Goal: Learn about a topic

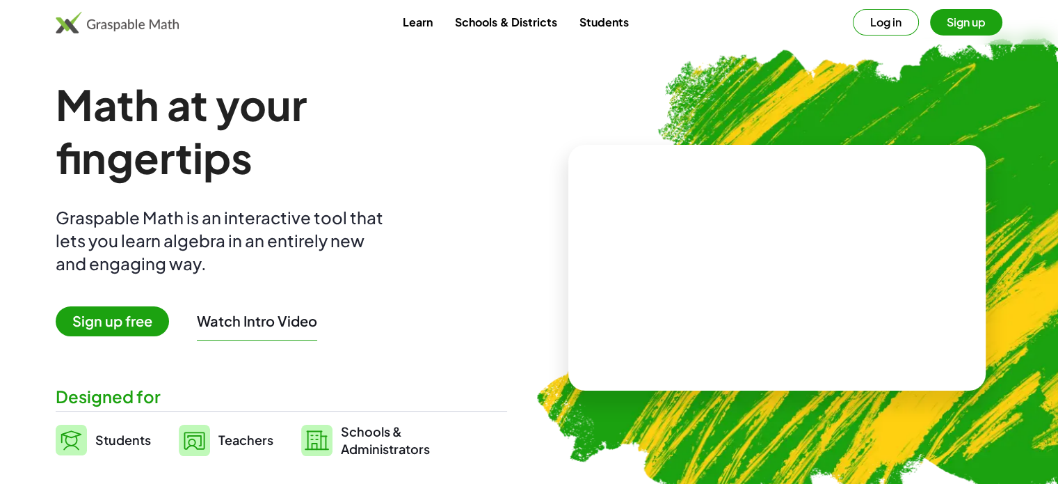
click at [706, 295] on video at bounding box center [777, 268] width 209 height 104
click at [706, 295] on div at bounding box center [775, 253] width 238 height 111
click at [230, 434] on span "Teachers" at bounding box center [246, 439] width 55 height 16
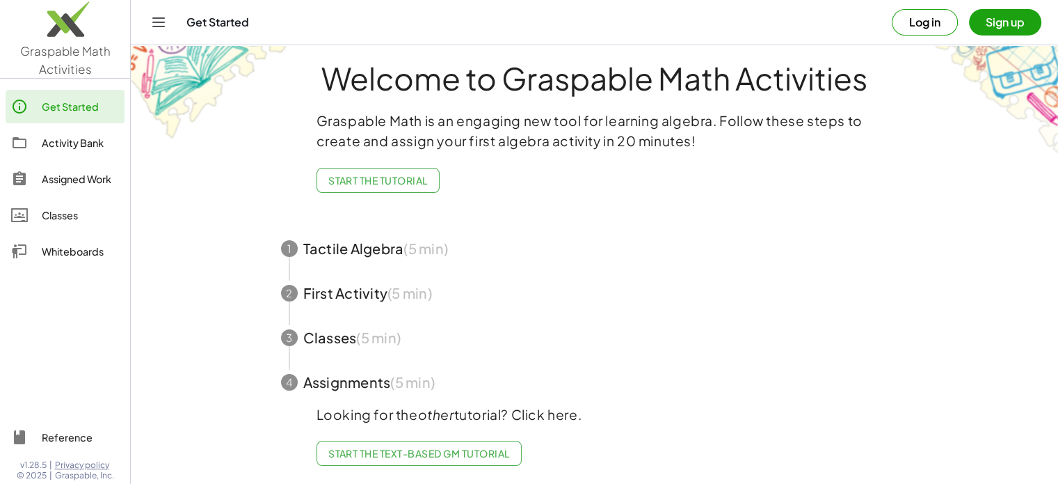
scroll to position [26, 0]
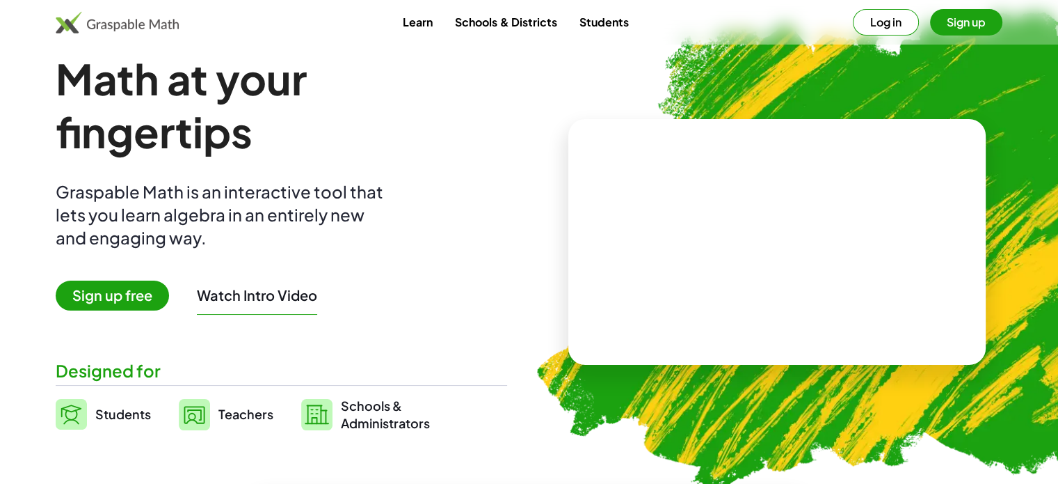
scroll to position [18, 0]
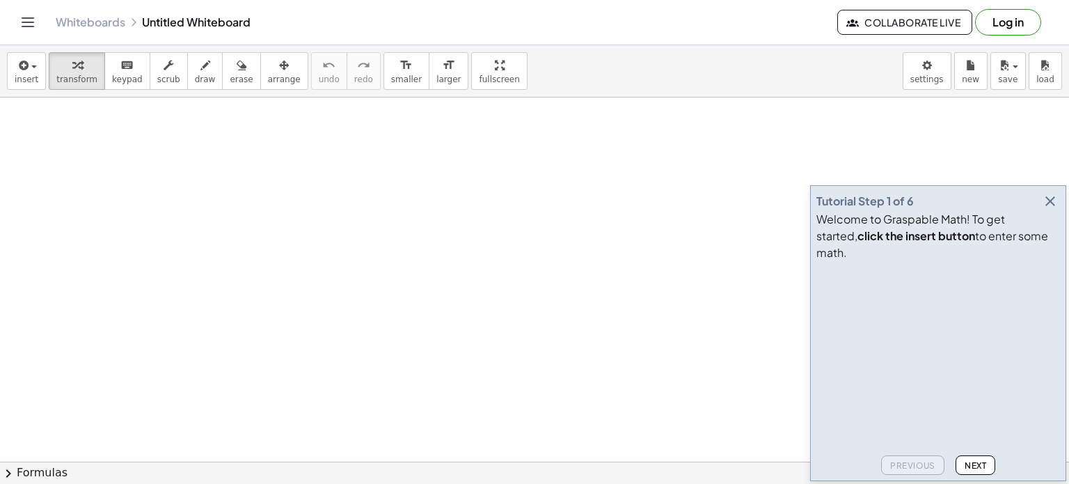
click at [1060, 218] on div "Tutorial Step 1 of 6 Welcome to Graspable Math! To get started, click the inser…" at bounding box center [938, 333] width 256 height 296
click at [974, 461] on span "Next" at bounding box center [976, 465] width 22 height 10
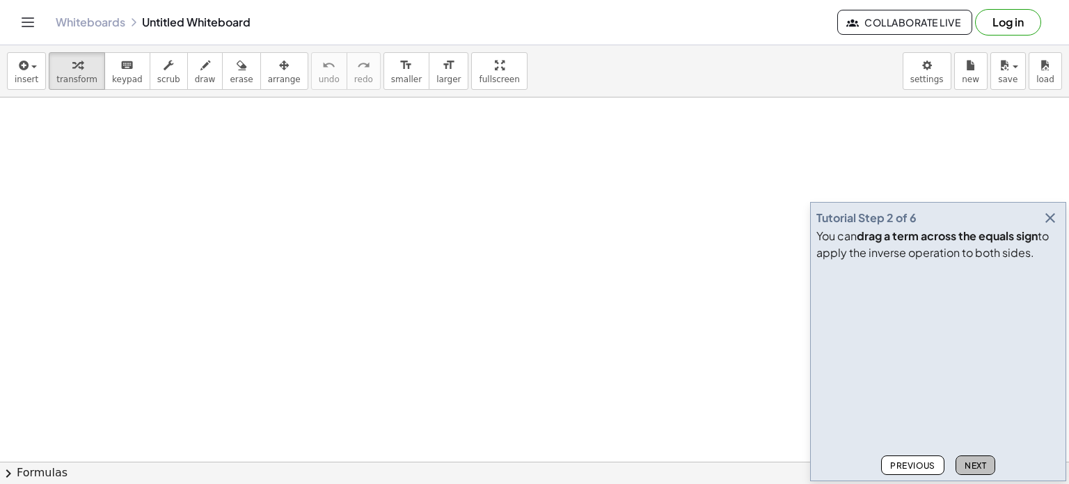
click at [974, 461] on span "Next" at bounding box center [976, 465] width 22 height 10
click at [1056, 214] on icon "button" at bounding box center [1050, 217] width 17 height 17
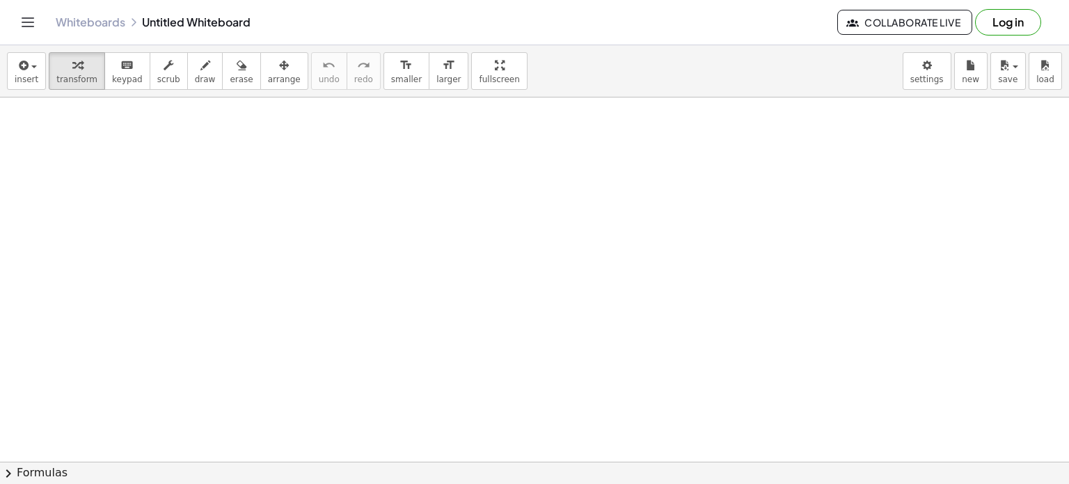
drag, startPoint x: 336, startPoint y: 166, endPoint x: 363, endPoint y: 196, distance: 39.9
click at [195, 78] on span "draw" at bounding box center [205, 79] width 21 height 10
drag, startPoint x: 234, startPoint y: 152, endPoint x: 253, endPoint y: 189, distance: 42.0
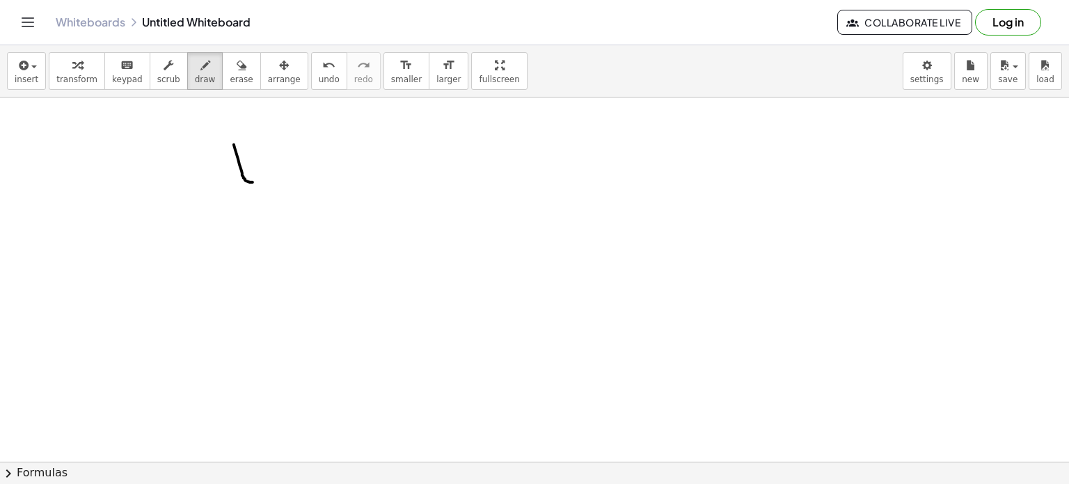
scroll to position [8, 0]
click at [231, 81] on button "erase" at bounding box center [241, 71] width 38 height 38
drag, startPoint x: 239, startPoint y: 186, endPoint x: 224, endPoint y: 134, distance: 54.4
click at [195, 83] on span "draw" at bounding box center [205, 79] width 21 height 10
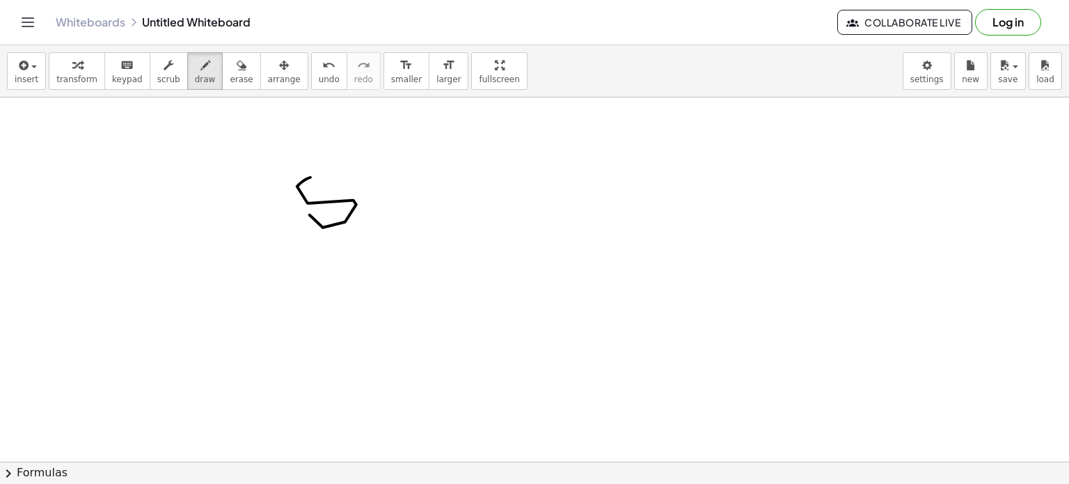
drag, startPoint x: 310, startPoint y: 177, endPoint x: 345, endPoint y: 173, distance: 35.0
click at [230, 80] on span "erase" at bounding box center [241, 79] width 23 height 10
drag, startPoint x: 310, startPoint y: 197, endPoint x: 308, endPoint y: 175, distance: 22.4
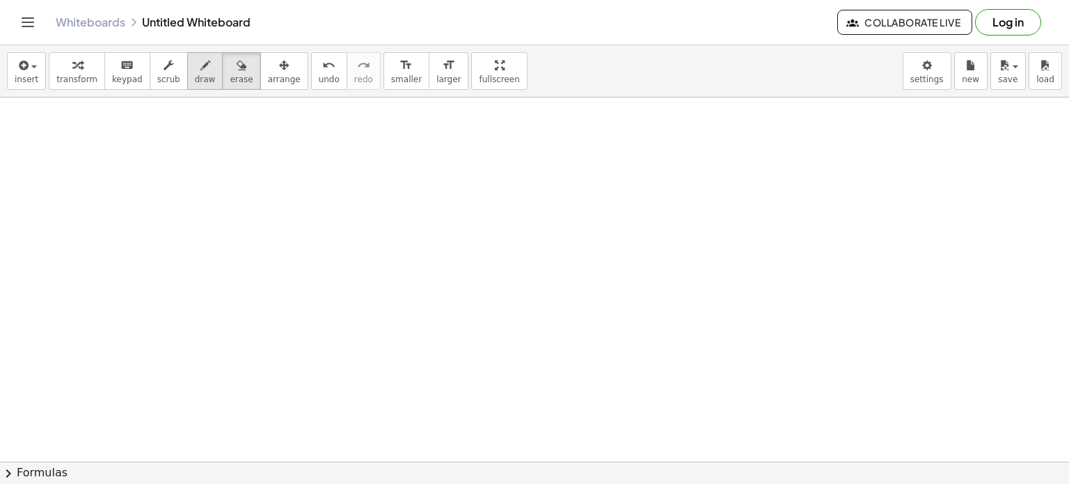
click at [195, 74] on span "draw" at bounding box center [205, 79] width 21 height 10
drag, startPoint x: 228, startPoint y: 175, endPoint x: 248, endPoint y: 193, distance: 27.1
drag, startPoint x: 242, startPoint y: 179, endPoint x: 243, endPoint y: 210, distance: 31.3
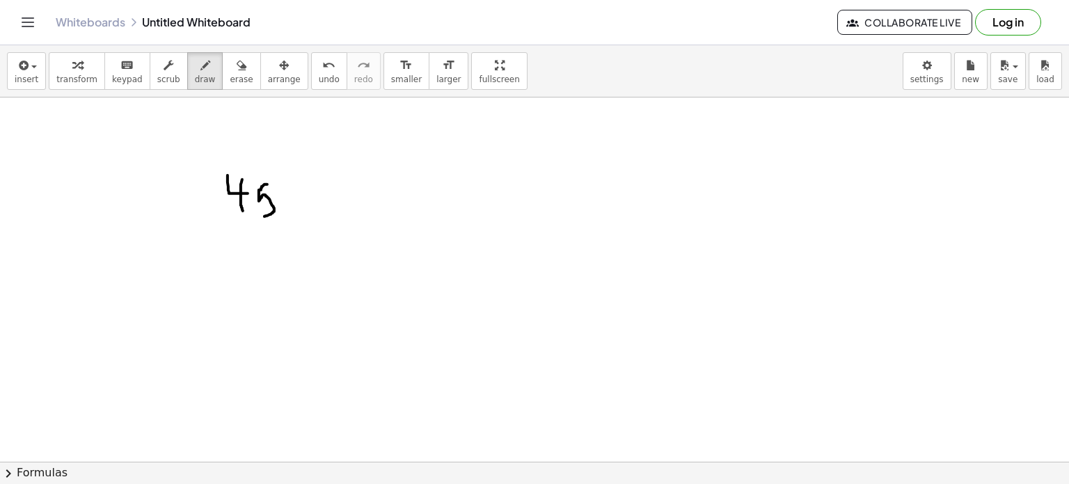
drag, startPoint x: 267, startPoint y: 184, endPoint x: 255, endPoint y: 216, distance: 34.1
drag, startPoint x: 295, startPoint y: 180, endPoint x: 286, endPoint y: 203, distance: 24.7
drag, startPoint x: 306, startPoint y: 191, endPoint x: 331, endPoint y: 207, distance: 29.4
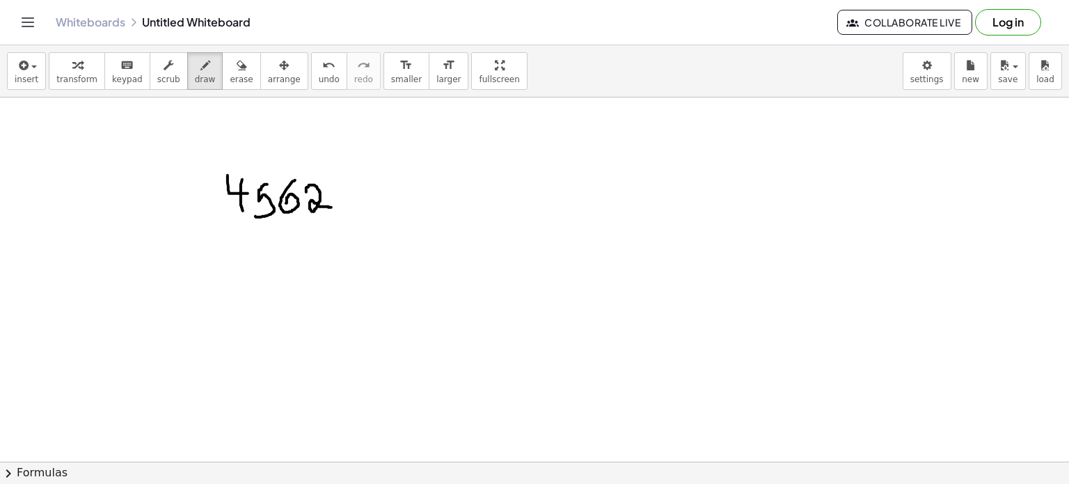
drag, startPoint x: 344, startPoint y: 168, endPoint x: 413, endPoint y: 209, distance: 80.0
drag, startPoint x: 355, startPoint y: 186, endPoint x: 366, endPoint y: 205, distance: 21.8
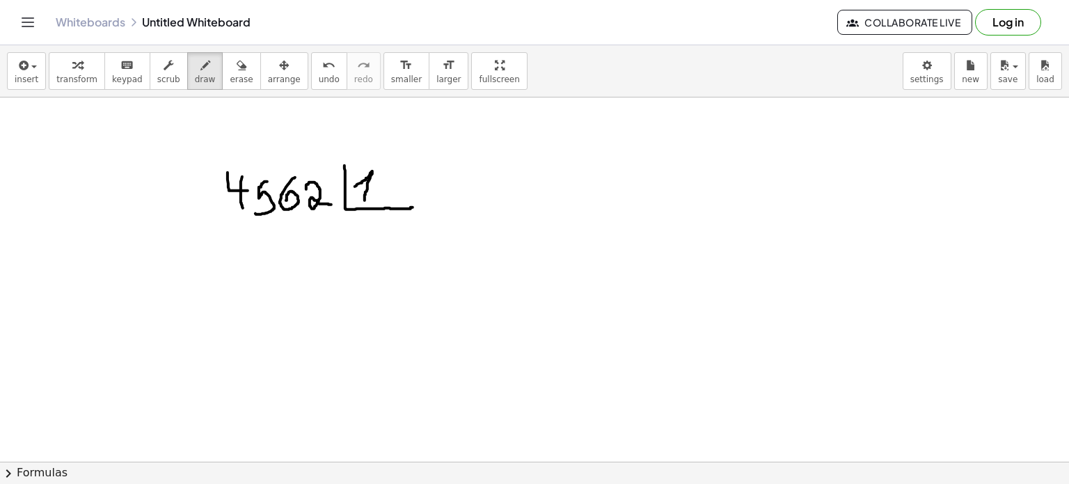
drag, startPoint x: 381, startPoint y: 180, endPoint x: 402, endPoint y: 196, distance: 26.9
drag, startPoint x: 265, startPoint y: 79, endPoint x: 284, endPoint y: 175, distance: 97.2
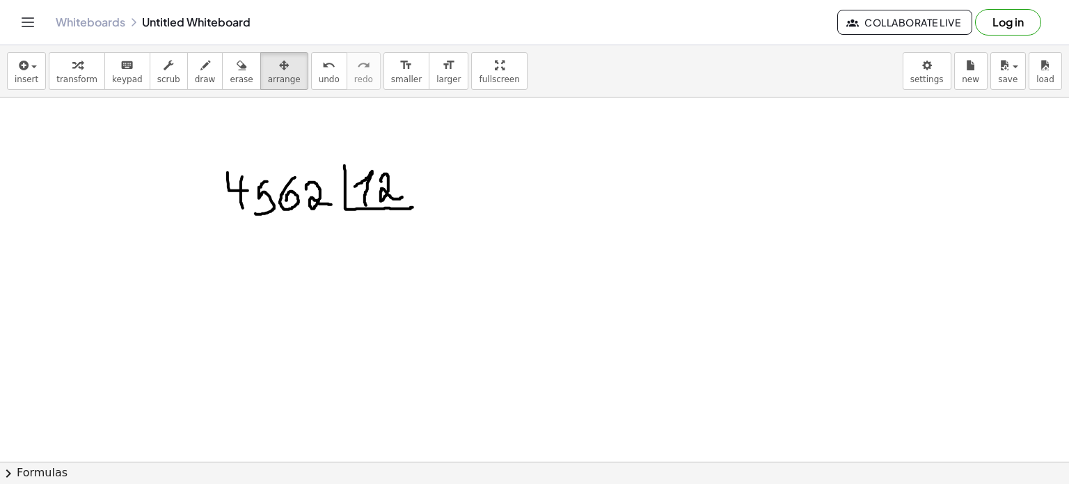
click at [284, 175] on div "insert select one: Math Expression Function Text Youtube Video Graphing Geometr…" at bounding box center [534, 264] width 1069 height 438
drag, startPoint x: 210, startPoint y: 158, endPoint x: 285, endPoint y: 222, distance: 98.2
drag, startPoint x: 273, startPoint y: 196, endPoint x: 351, endPoint y: 207, distance: 78.7
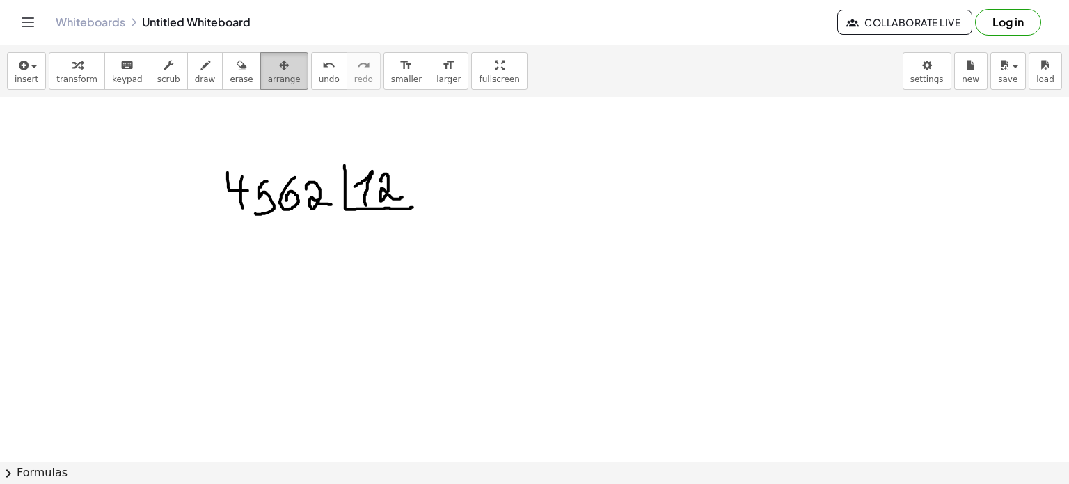
click at [269, 78] on span "arrange" at bounding box center [284, 79] width 33 height 10
drag, startPoint x: 297, startPoint y: 182, endPoint x: 365, endPoint y: 215, distance: 75.3
drag, startPoint x: 459, startPoint y: 64, endPoint x: 459, endPoint y: 148, distance: 84.2
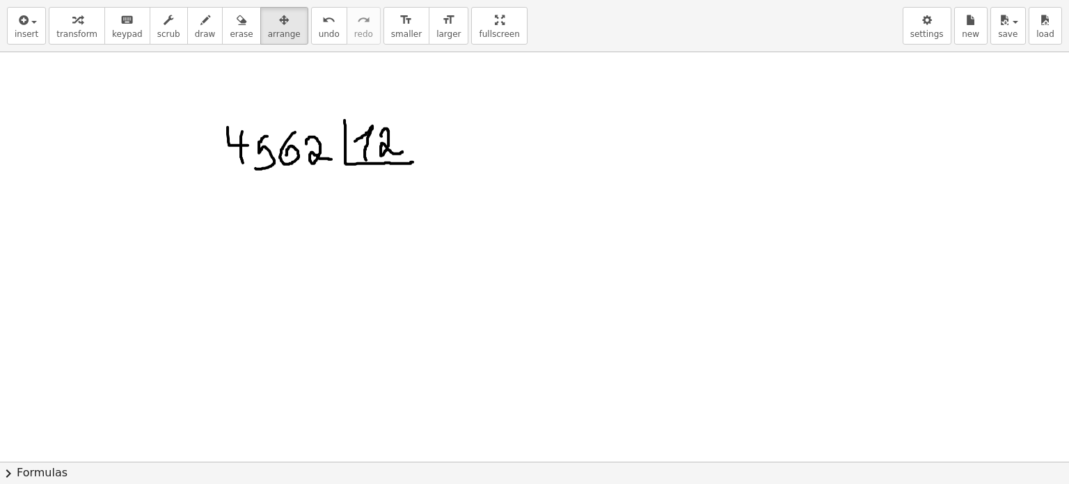
click at [459, 148] on div "insert select one: Math Expression Function Text Youtube Video Graphing Geometr…" at bounding box center [534, 242] width 1069 height 484
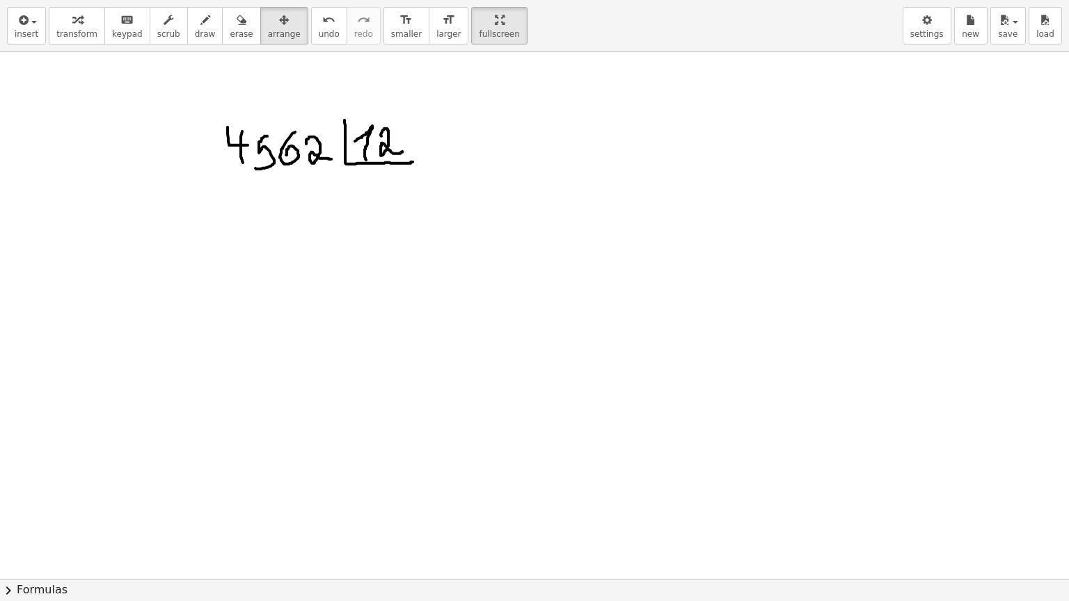
click at [365, 176] on div at bounding box center [534, 568] width 1069 height 1054
drag, startPoint x: 468, startPoint y: 19, endPoint x: 468, endPoint y: -65, distance: 84.2
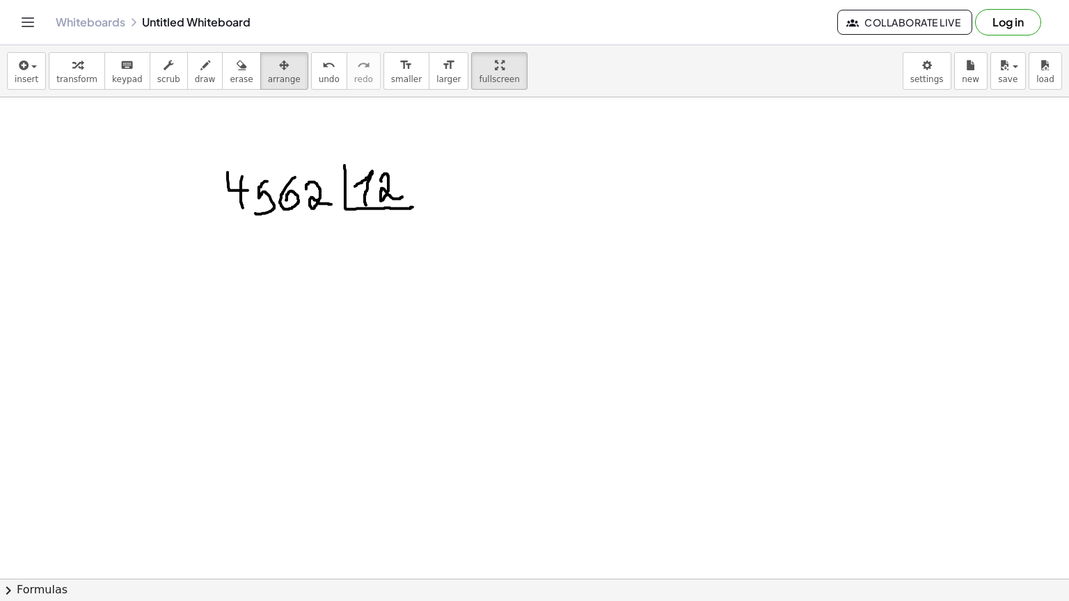
click at [468, 0] on html "Graspable Math Activities Get Started Activity Bank Assigned Work Classes White…" at bounding box center [534, 300] width 1069 height 601
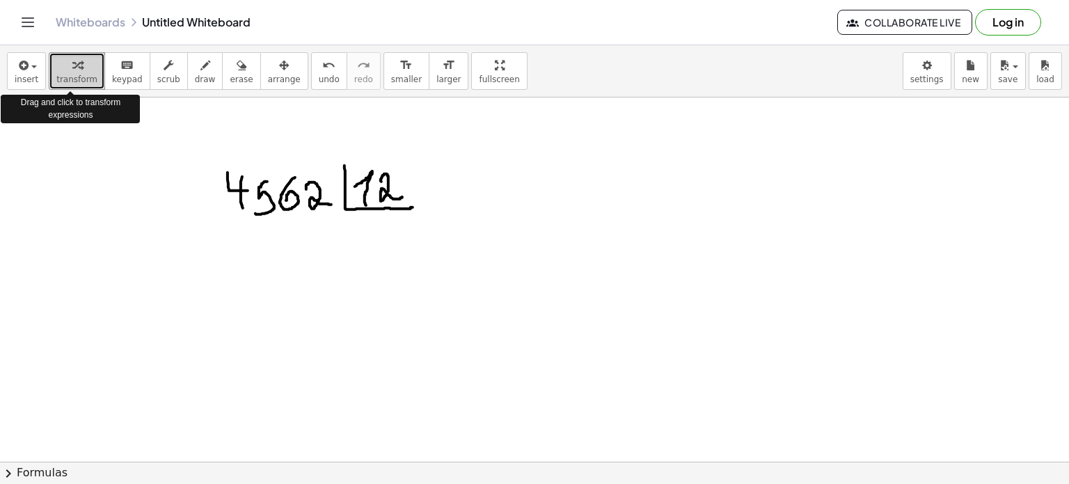
drag, startPoint x: 78, startPoint y: 81, endPoint x: 81, endPoint y: 72, distance: 8.8
click at [81, 72] on button "transform" at bounding box center [77, 71] width 56 height 38
drag, startPoint x: 293, startPoint y: 194, endPoint x: 399, endPoint y: 189, distance: 106.6
drag, startPoint x: 373, startPoint y: 169, endPoint x: 374, endPoint y: 176, distance: 7.0
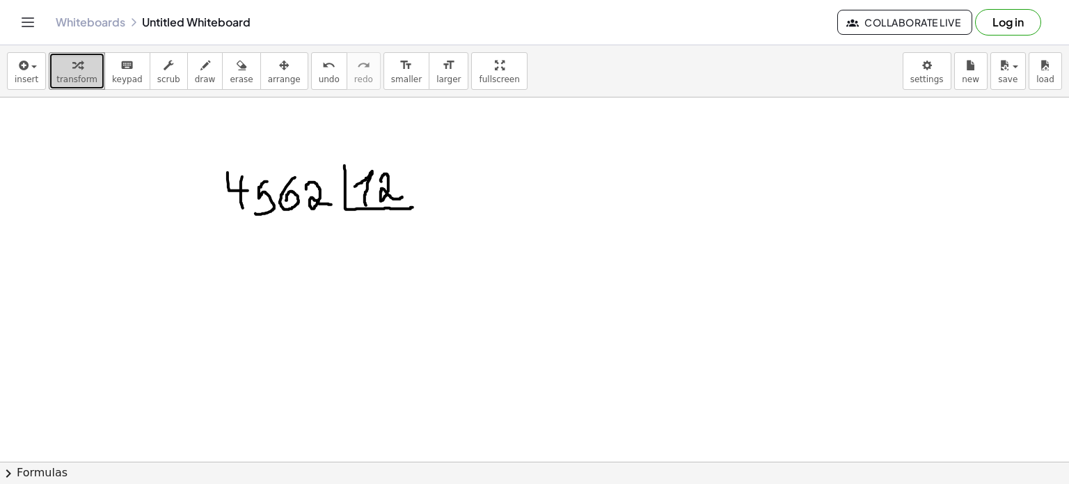
click at [279, 72] on icon "button" at bounding box center [284, 65] width 10 height 17
drag, startPoint x: 236, startPoint y: 180, endPoint x: 250, endPoint y: 180, distance: 13.9
drag, startPoint x: 221, startPoint y: 159, endPoint x: 410, endPoint y: 198, distance: 192.6
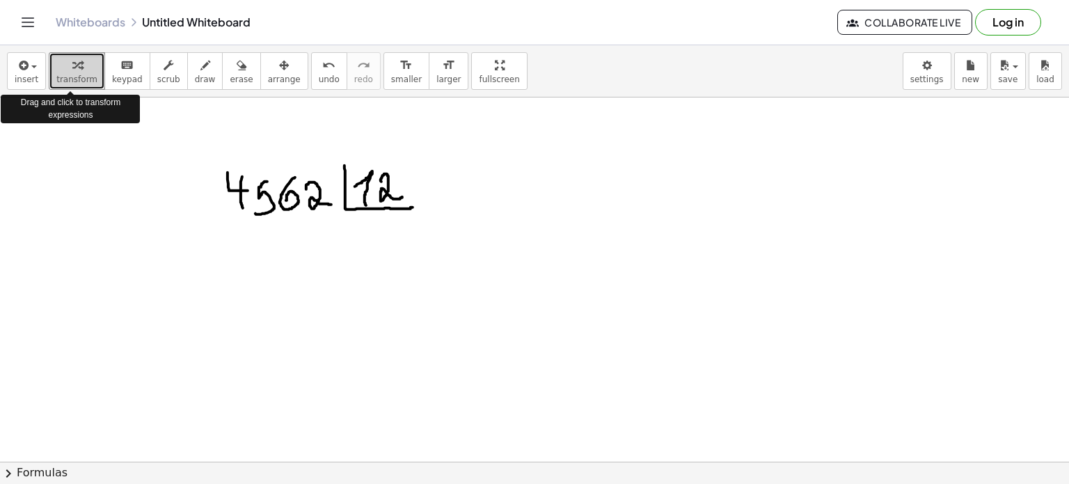
click at [72, 71] on icon "button" at bounding box center [77, 65] width 10 height 17
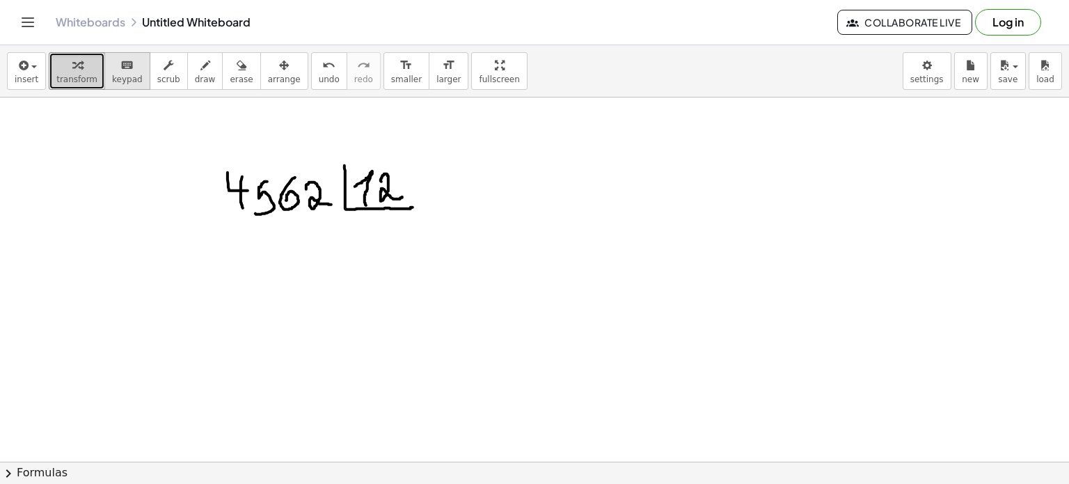
click at [112, 71] on div "keyboard" at bounding box center [127, 64] width 31 height 17
click at [157, 78] on span "scrub" at bounding box center [168, 79] width 23 height 10
drag, startPoint x: 320, startPoint y: 236, endPoint x: 303, endPoint y: 207, distance: 33.1
drag, startPoint x: 291, startPoint y: 205, endPoint x: 250, endPoint y: 172, distance: 52.9
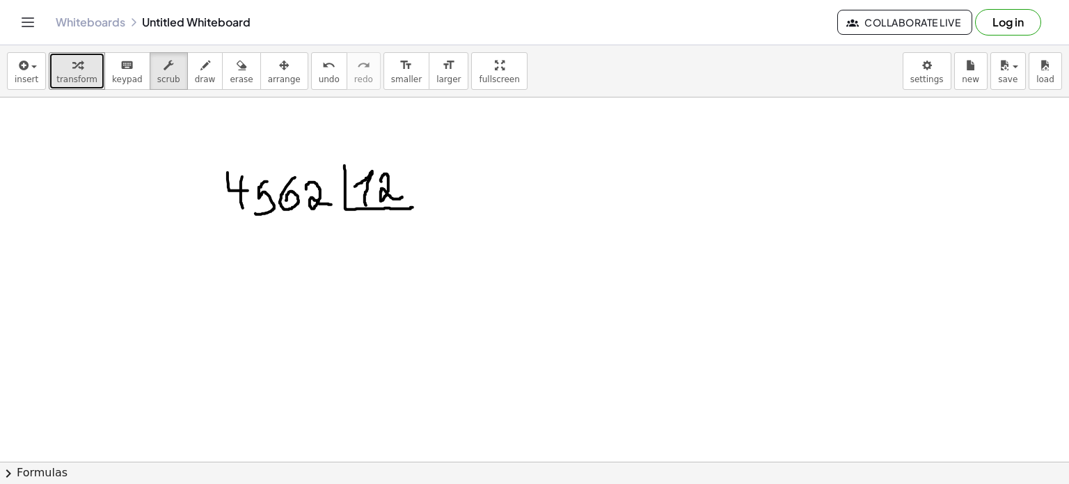
click at [200, 68] on icon "button" at bounding box center [205, 65] width 10 height 17
drag, startPoint x: 220, startPoint y: 159, endPoint x: 271, endPoint y: 155, distance: 51.6
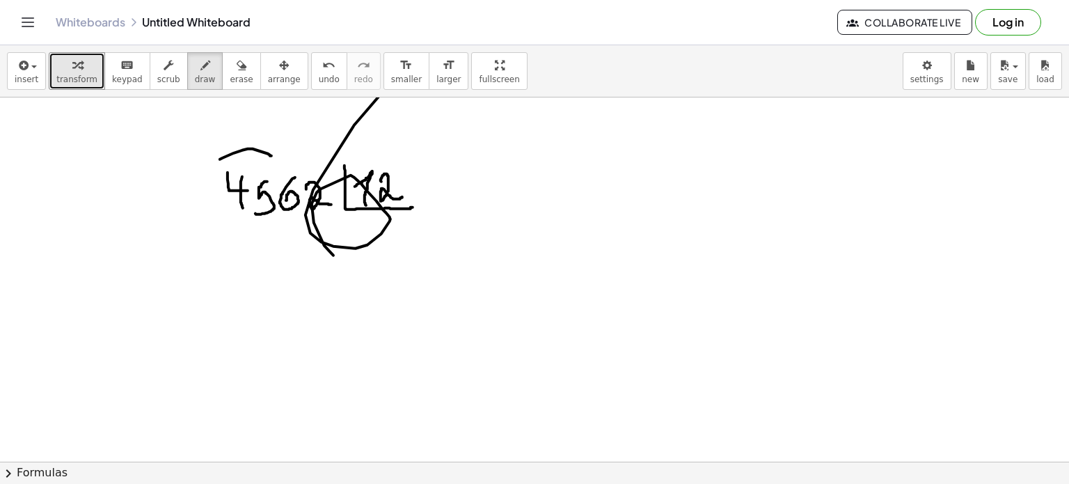
drag, startPoint x: 333, startPoint y: 255, endPoint x: 557, endPoint y: -84, distance: 405.9
click at [557, 0] on html "Graspable Math Activities Get Started Activity Bank Assigned Work Classes White…" at bounding box center [534, 242] width 1069 height 484
click at [230, 75] on span "erase" at bounding box center [241, 79] width 23 height 10
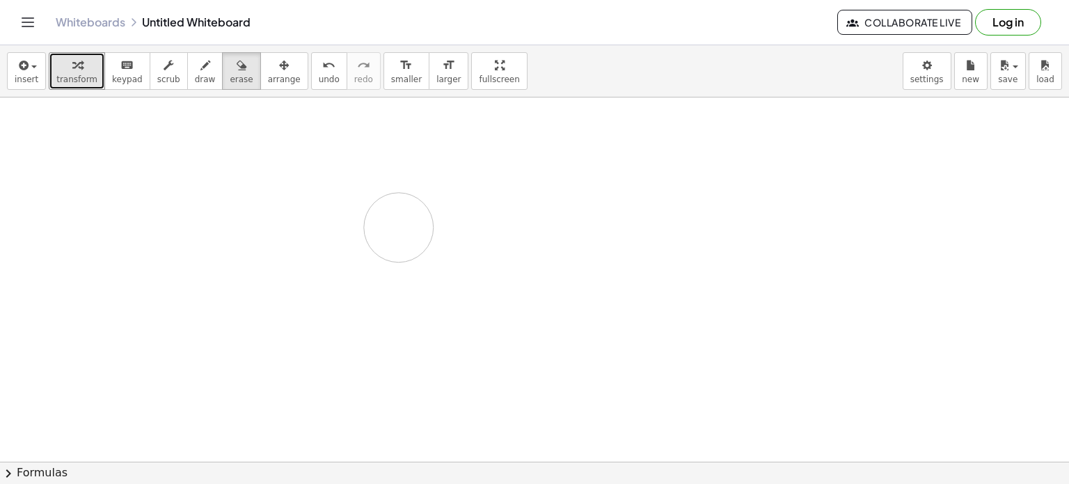
drag, startPoint x: 289, startPoint y: 175, endPoint x: 409, endPoint y: 188, distance: 120.4
